Goal: Check status: Check status

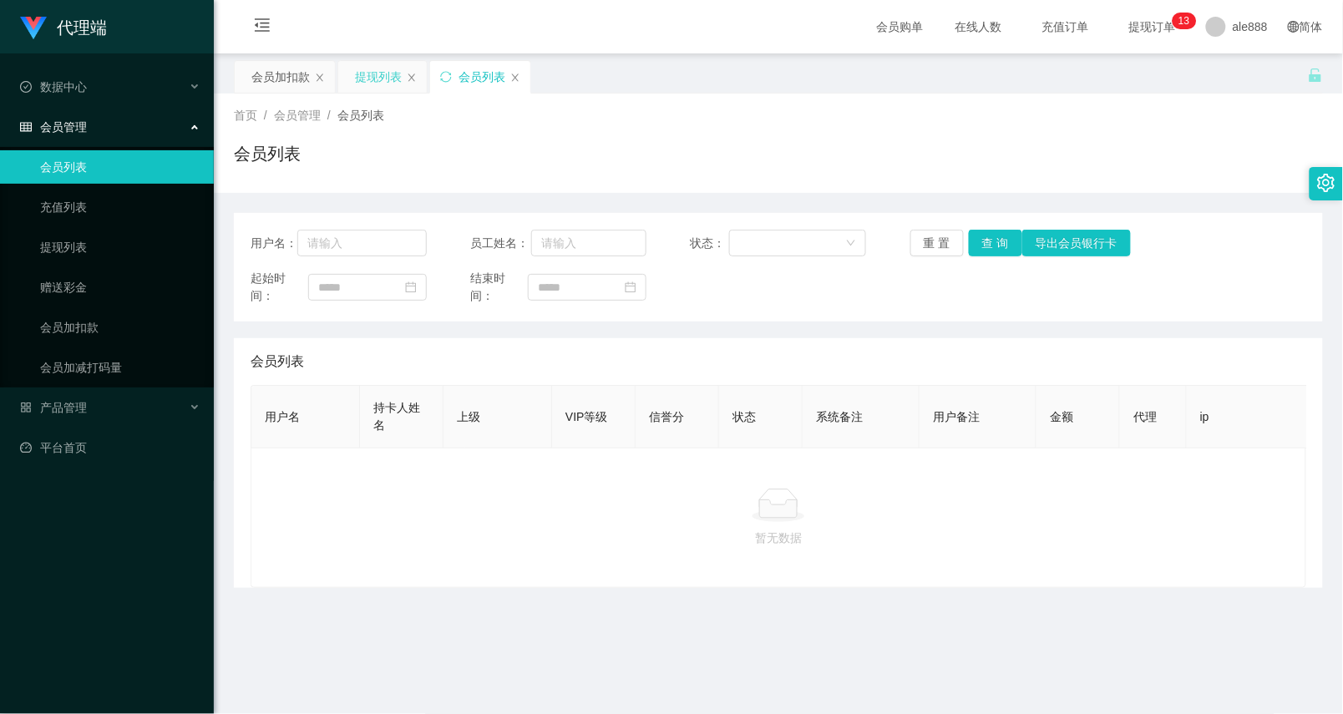
click at [363, 76] on div "提现列表" at bounding box center [378, 77] width 47 height 32
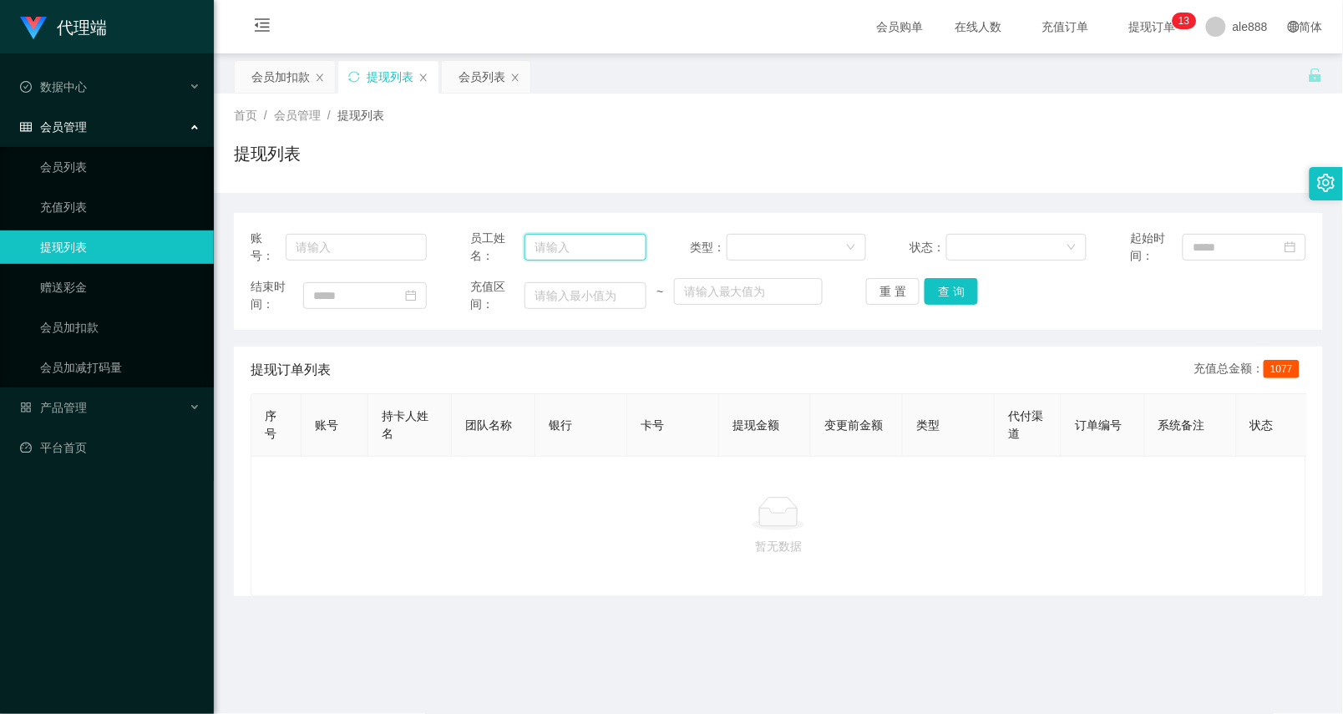
click at [574, 256] on input "text" at bounding box center [585, 247] width 122 height 27
click at [965, 290] on button "查 询" at bounding box center [951, 291] width 53 height 27
